Goal: Check status: Check status

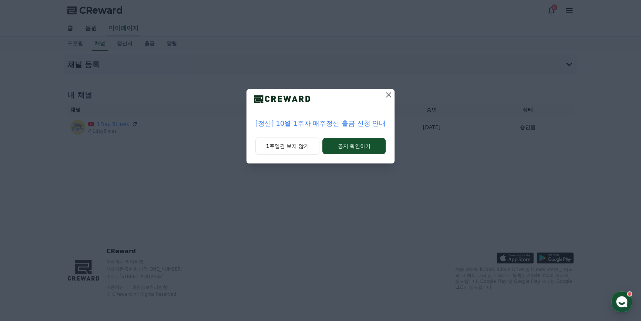
click at [387, 95] on icon at bounding box center [388, 94] width 9 height 9
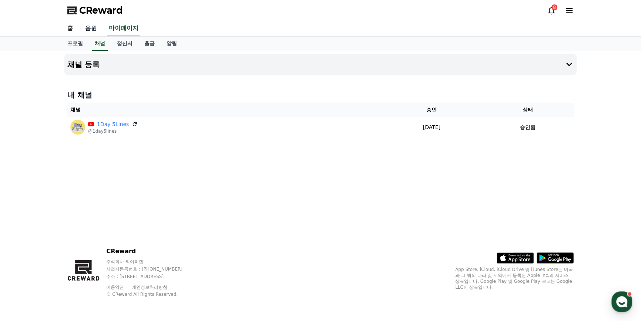
click at [99, 26] on link "음원" at bounding box center [91, 29] width 24 height 16
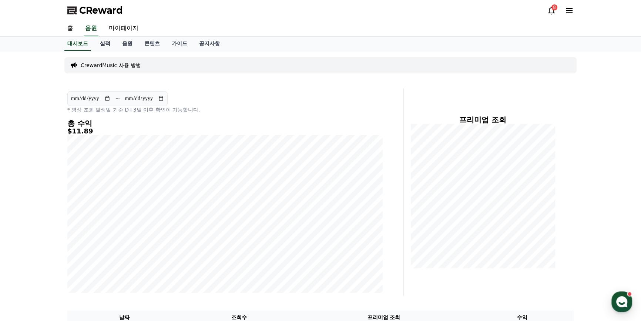
click at [104, 44] on link "실적" at bounding box center [105, 44] width 22 height 14
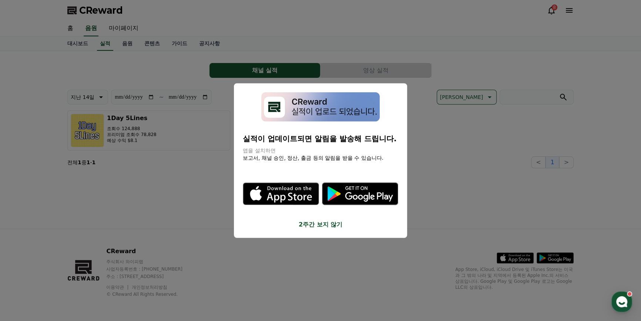
click at [209, 230] on button "close modal" at bounding box center [320, 160] width 641 height 321
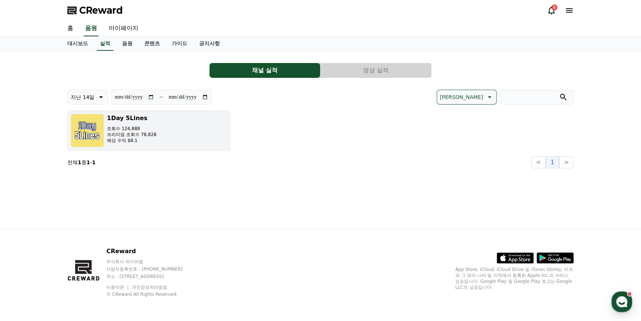
click at [133, 135] on p "프리미엄 조회수 78,828" at bounding box center [132, 134] width 50 height 6
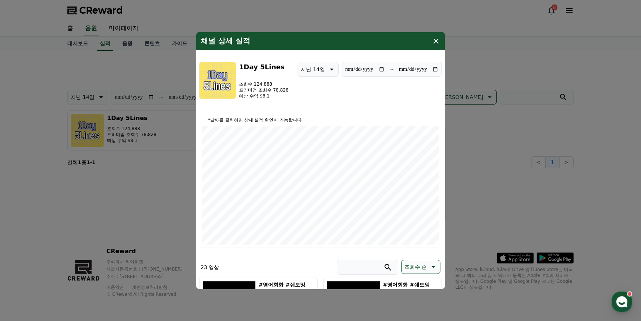
drag, startPoint x: 435, startPoint y: 41, endPoint x: 383, endPoint y: 68, distance: 58.1
click at [320, 70] on p "지난 14일" at bounding box center [313, 69] width 24 height 10
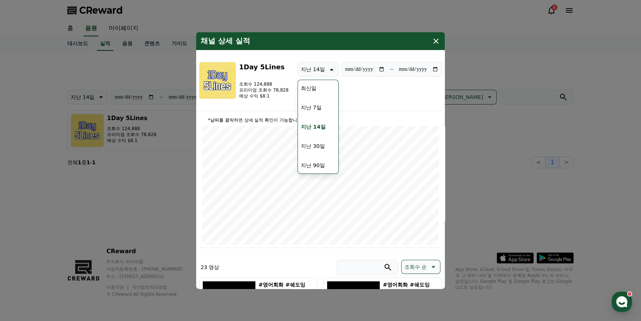
click at [316, 157] on button "지난 90일" at bounding box center [313, 165] width 30 height 16
type input "**********"
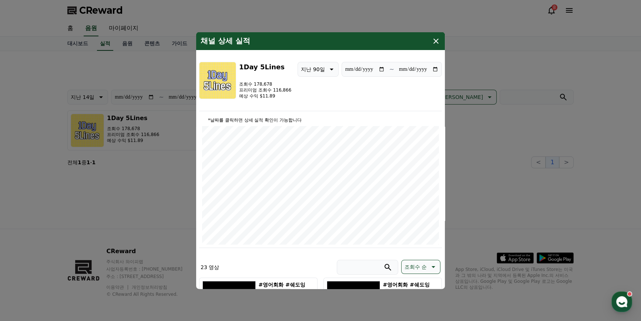
click at [435, 43] on icon "modal" at bounding box center [436, 41] width 9 height 9
